Goal: Task Accomplishment & Management: Use online tool/utility

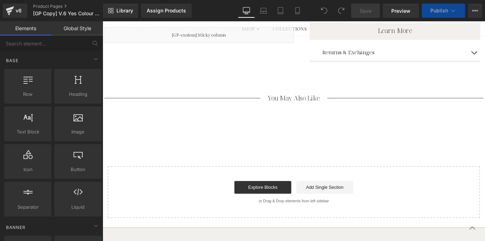
scroll to position [442, 0]
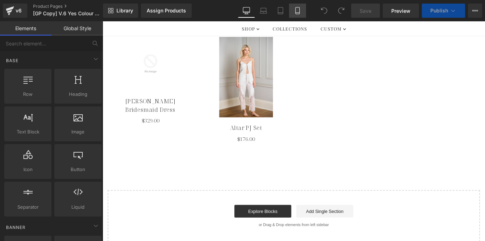
click at [298, 17] on link "Mobile" at bounding box center [297, 11] width 17 height 14
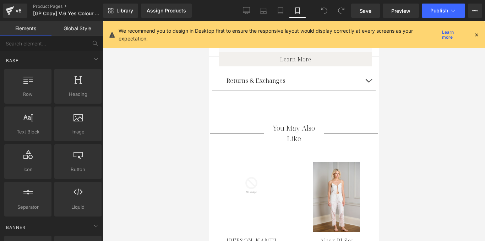
scroll to position [546, 0]
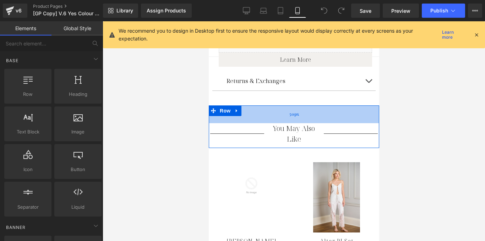
click at [242, 114] on div "50px" at bounding box center [293, 114] width 170 height 18
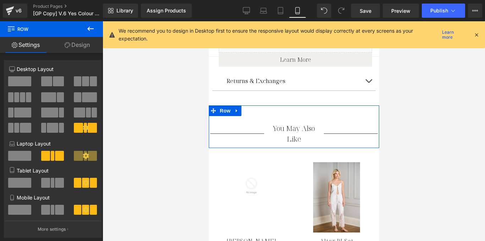
click at [78, 46] on link "Design" at bounding box center [76, 45] width 51 height 16
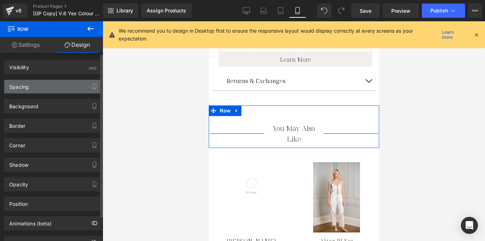
click at [64, 86] on div "Spacing" at bounding box center [52, 86] width 97 height 13
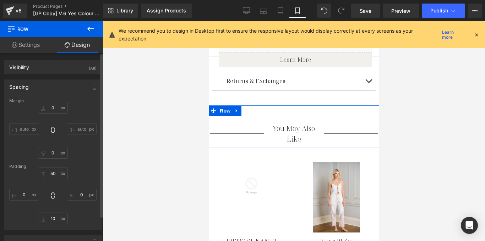
click at [20, 126] on input "auto" at bounding box center [24, 129] width 30 height 12
click at [32, 130] on input "auto" at bounding box center [24, 129] width 30 height 12
click at [12, 128] on input "auto" at bounding box center [24, 129] width 30 height 12
click at [87, 130] on input "auto" at bounding box center [82, 129] width 30 height 12
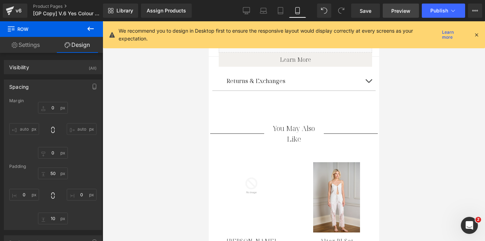
click at [392, 9] on span "Preview" at bounding box center [400, 10] width 19 height 7
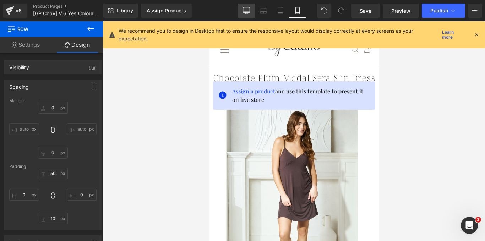
click at [247, 12] on icon at bounding box center [246, 9] width 7 height 5
type input "0"
type input "50"
type input "0"
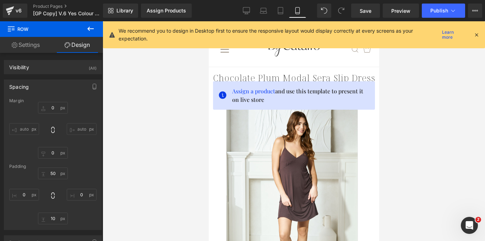
type input "10"
type input "0"
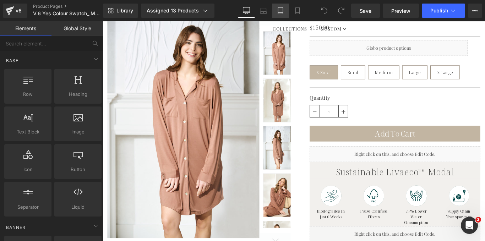
scroll to position [105, 0]
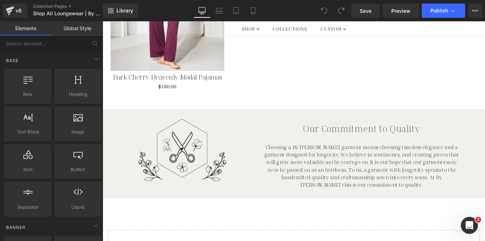
scroll to position [2300, 0]
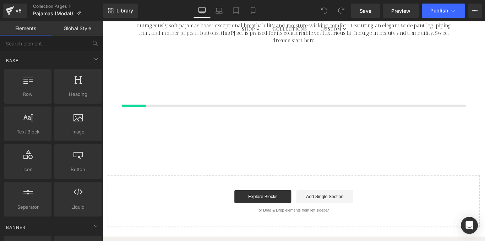
scroll to position [352, 0]
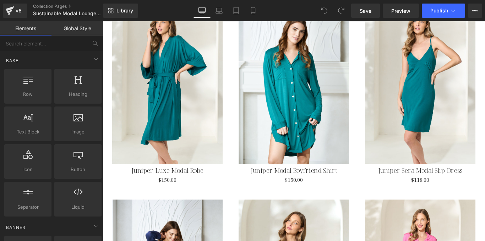
scroll to position [1576, 0]
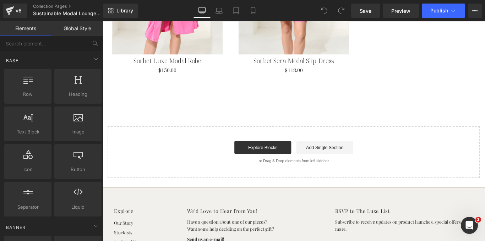
scroll to position [2129, 0]
